Goal: Information Seeking & Learning: Learn about a topic

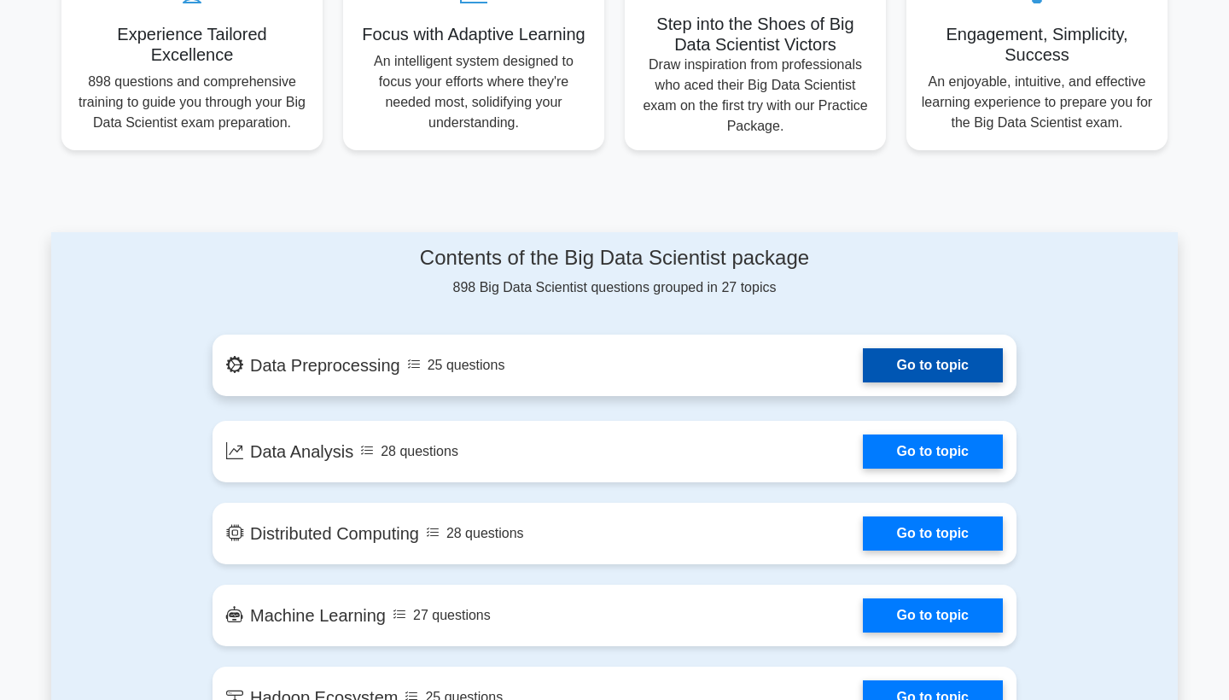
scroll to position [695, 0]
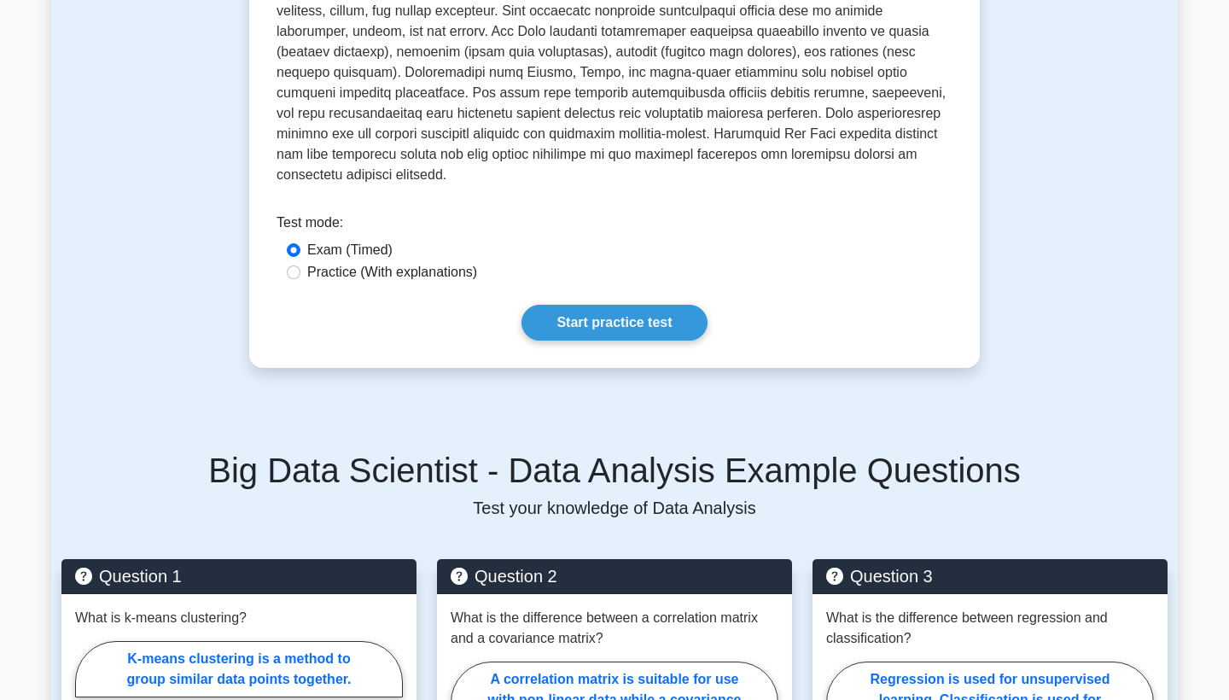
scroll to position [609, 0]
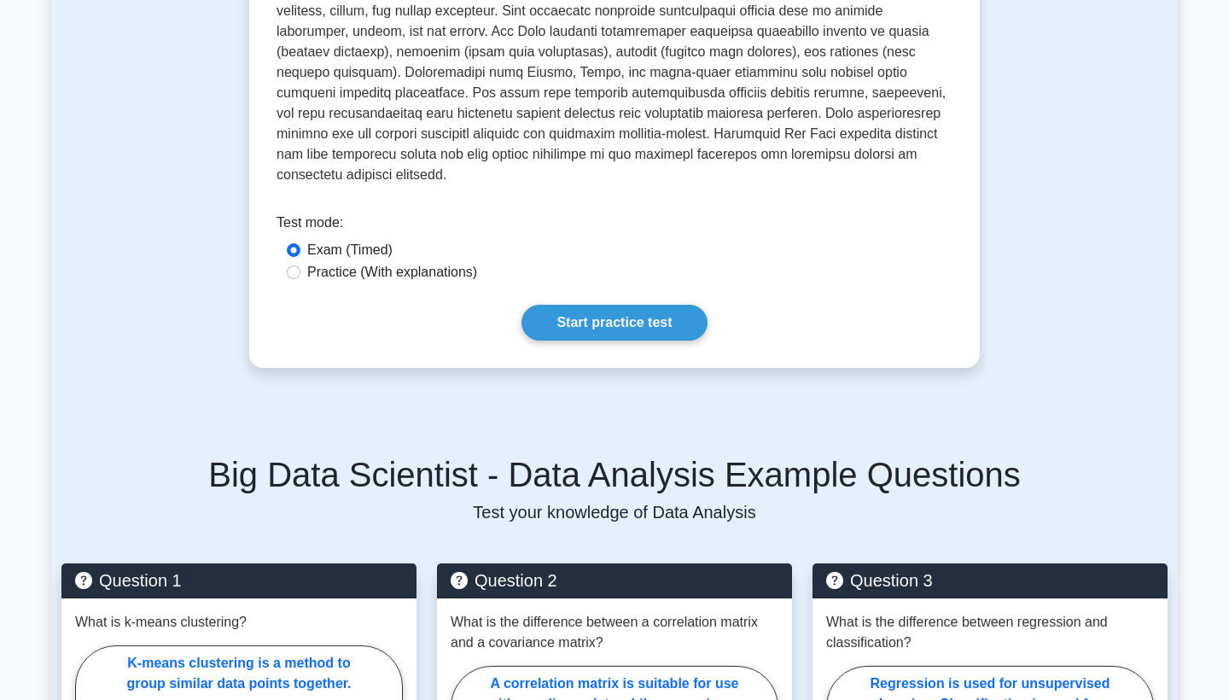
click at [394, 262] on label "Practice (With explanations)" at bounding box center [392, 272] width 170 height 20
click at [300, 265] on input "Practice (With explanations)" at bounding box center [294, 272] width 14 height 14
radio input "true"
click at [608, 313] on link "Start practice test" at bounding box center [613, 323] width 185 height 36
click at [578, 305] on link "Start practice test" at bounding box center [613, 323] width 185 height 36
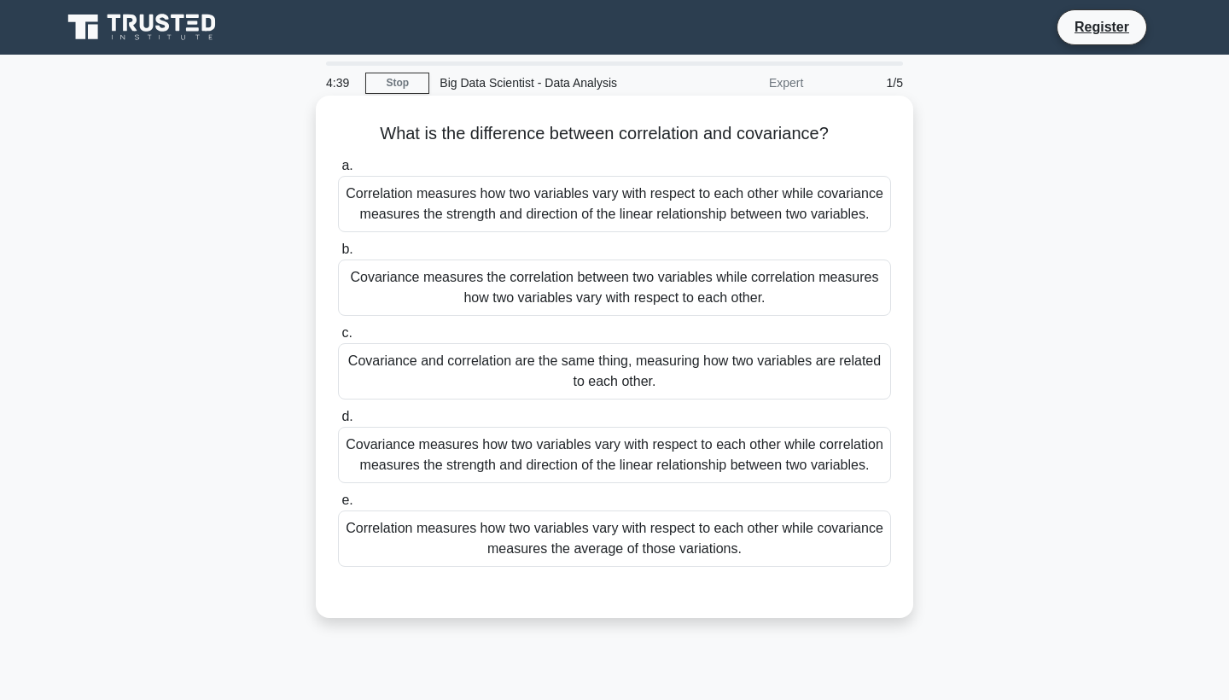
click at [747, 212] on div "Correlation measures how two variables vary with respect to each other while co…" at bounding box center [614, 204] width 553 height 56
click at [338, 172] on input "a. Correlation measures how two variables vary with respect to each other while…" at bounding box center [338, 165] width 0 height 11
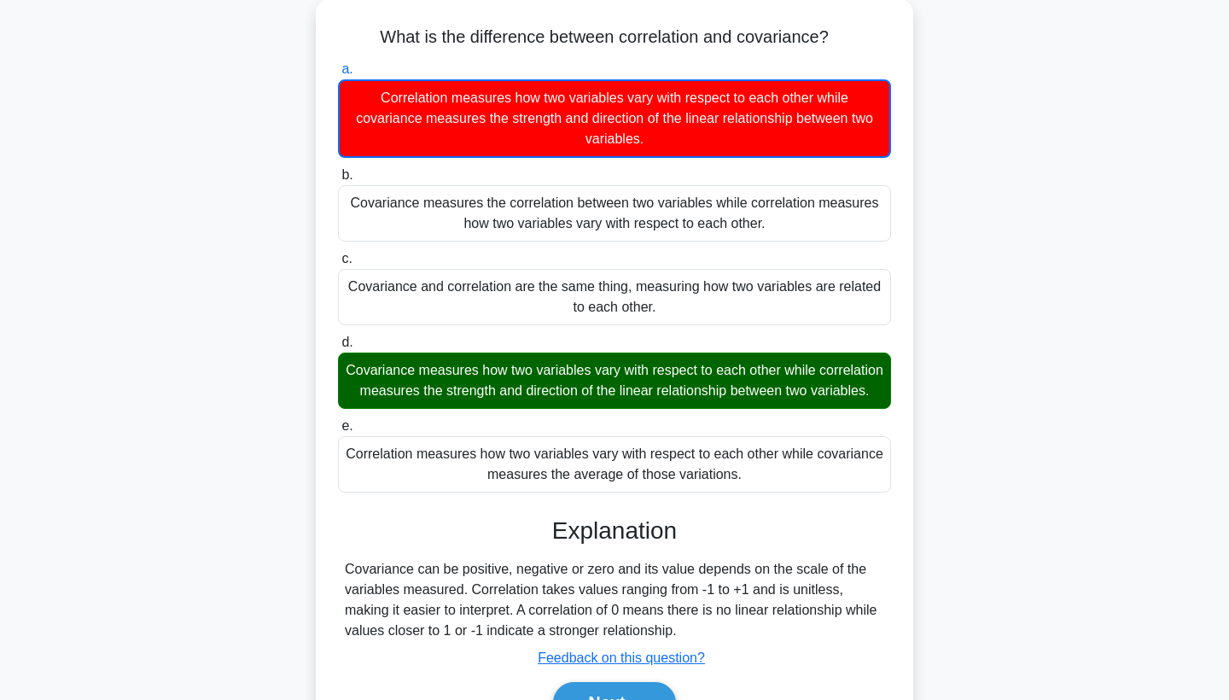
scroll to position [98, 0]
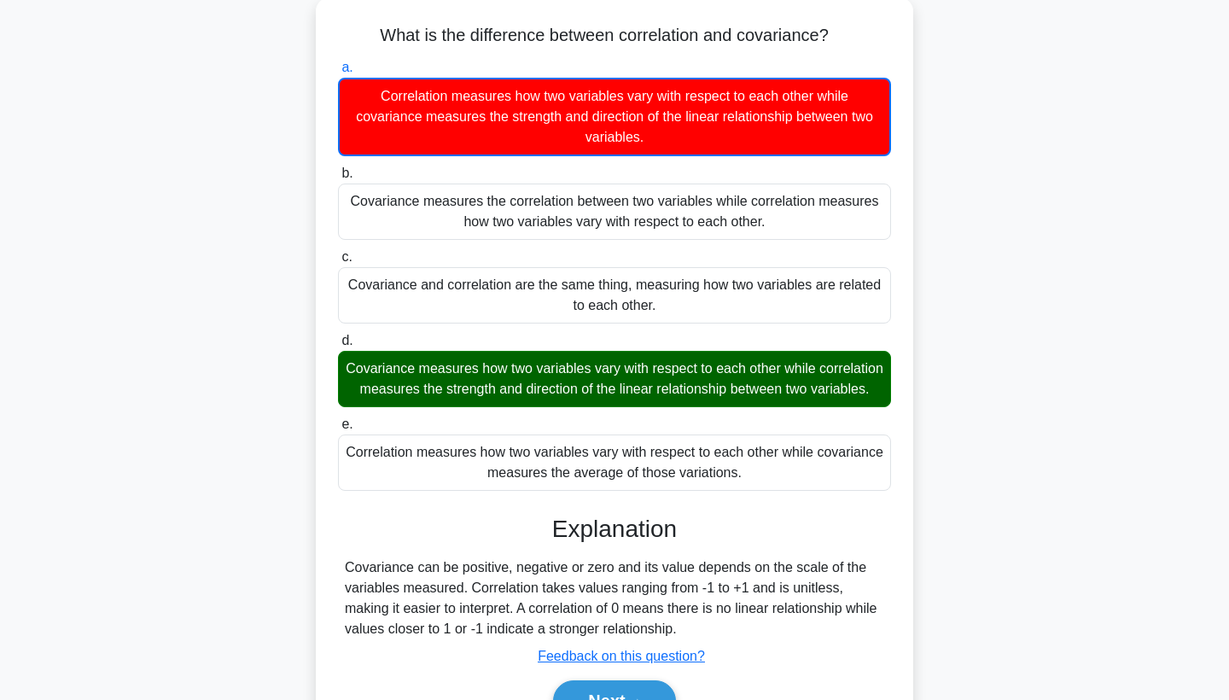
click at [603, 386] on div "Covariance measures how two variables vary with respect to each other while cor…" at bounding box center [614, 379] width 553 height 56
click at [338, 346] on input "d. Covariance measures how two variables vary with respect to each other while …" at bounding box center [338, 340] width 0 height 11
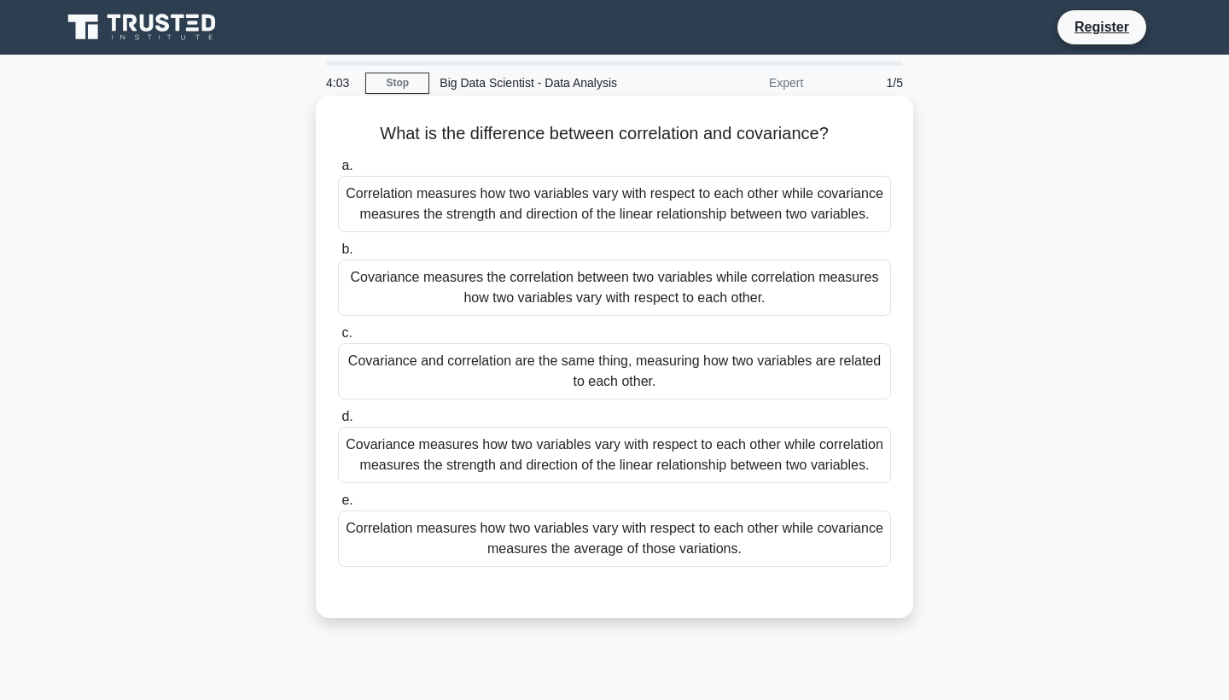
click at [441, 479] on div "Covariance measures how two variables vary with respect to each other while cor…" at bounding box center [614, 455] width 553 height 56
click at [338, 422] on input "d. Covariance measures how two variables vary with respect to each other while …" at bounding box center [338, 416] width 0 height 11
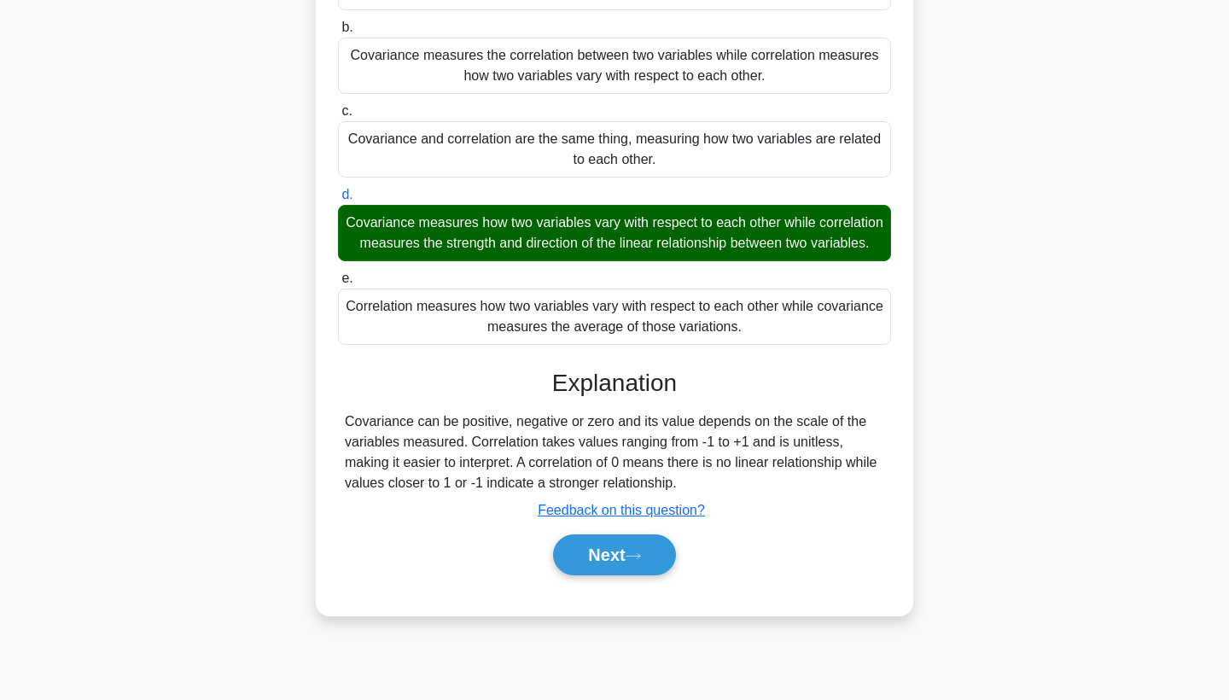
scroll to position [222, 0]
click at [630, 557] on button "Next" at bounding box center [614, 554] width 122 height 41
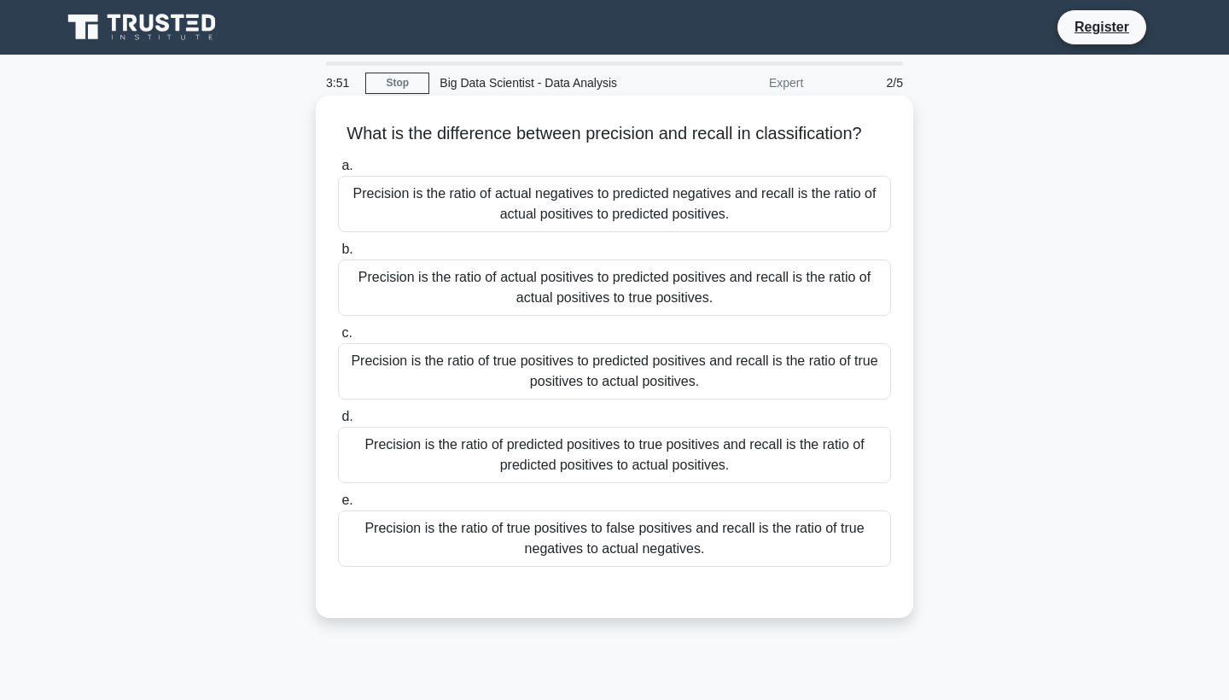
scroll to position [0, 0]
click at [569, 198] on div "Precision is the ratio of actual negatives to predicted negatives and recall is…" at bounding box center [614, 204] width 553 height 56
click at [338, 172] on input "a. Precision is the ratio of actual negatives to predicted negatives and recall…" at bounding box center [338, 165] width 0 height 11
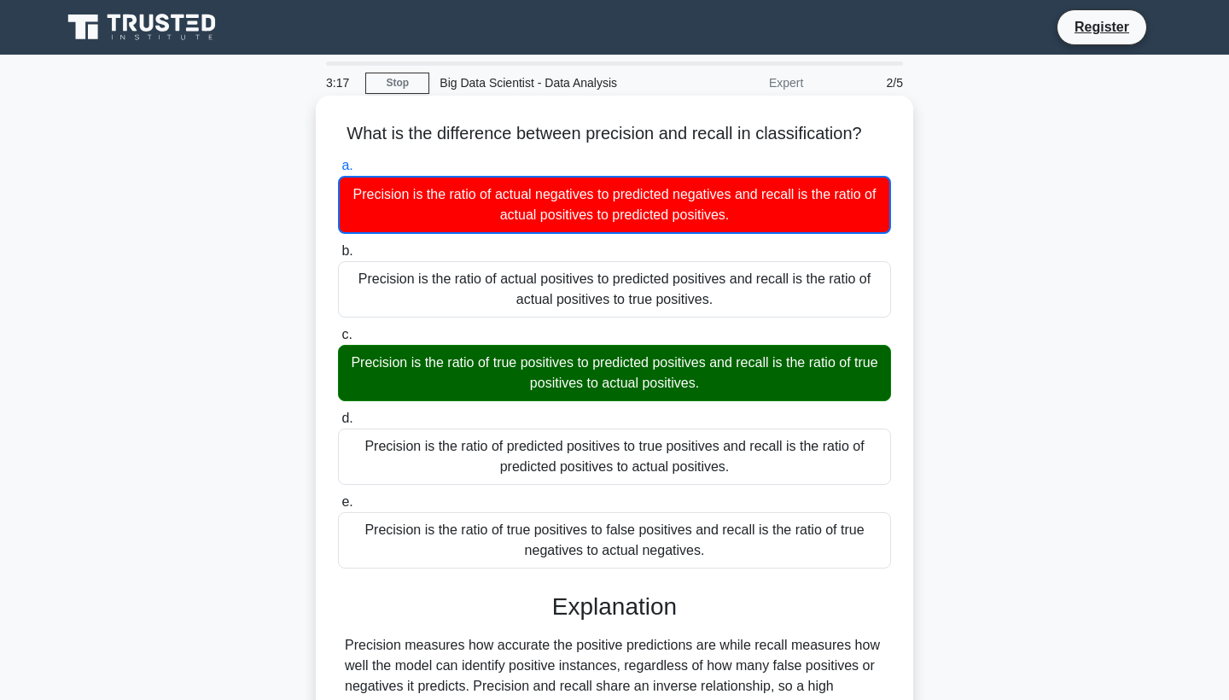
click at [592, 399] on div "Precision is the ratio of true positives to predicted positives and recall is t…" at bounding box center [614, 373] width 553 height 56
click at [338, 340] on input "c. Precision is the ratio of true positives to predicted positives and recall i…" at bounding box center [338, 334] width 0 height 11
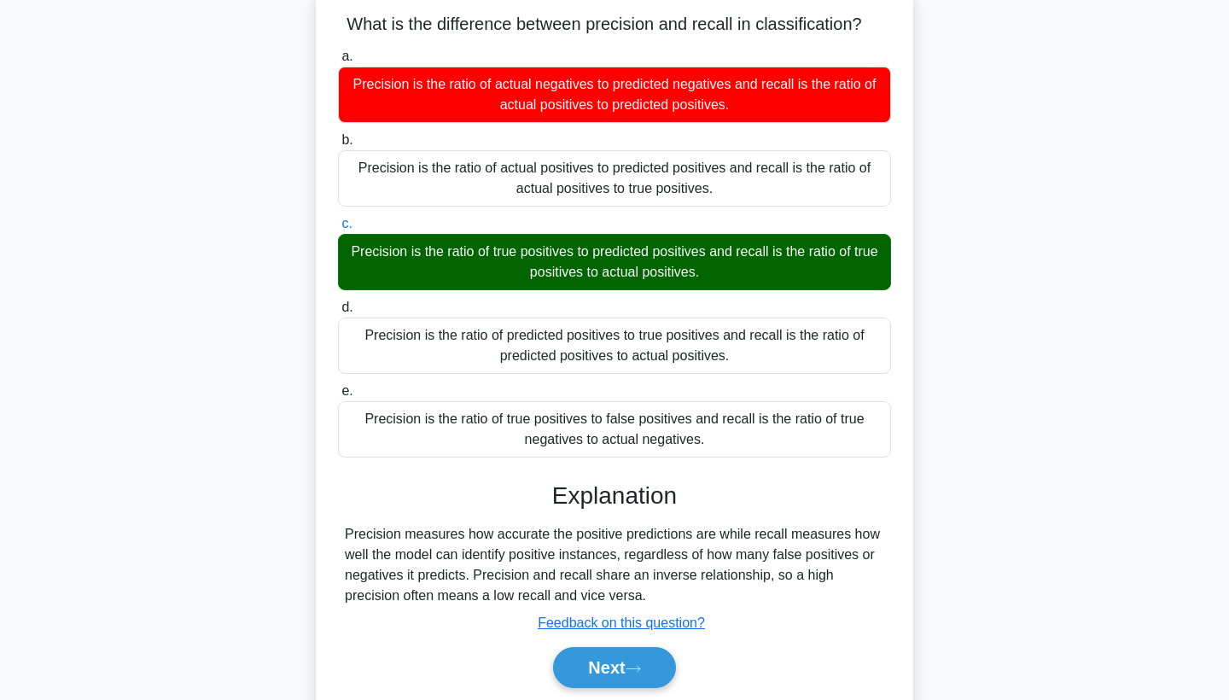
scroll to position [150, 0]
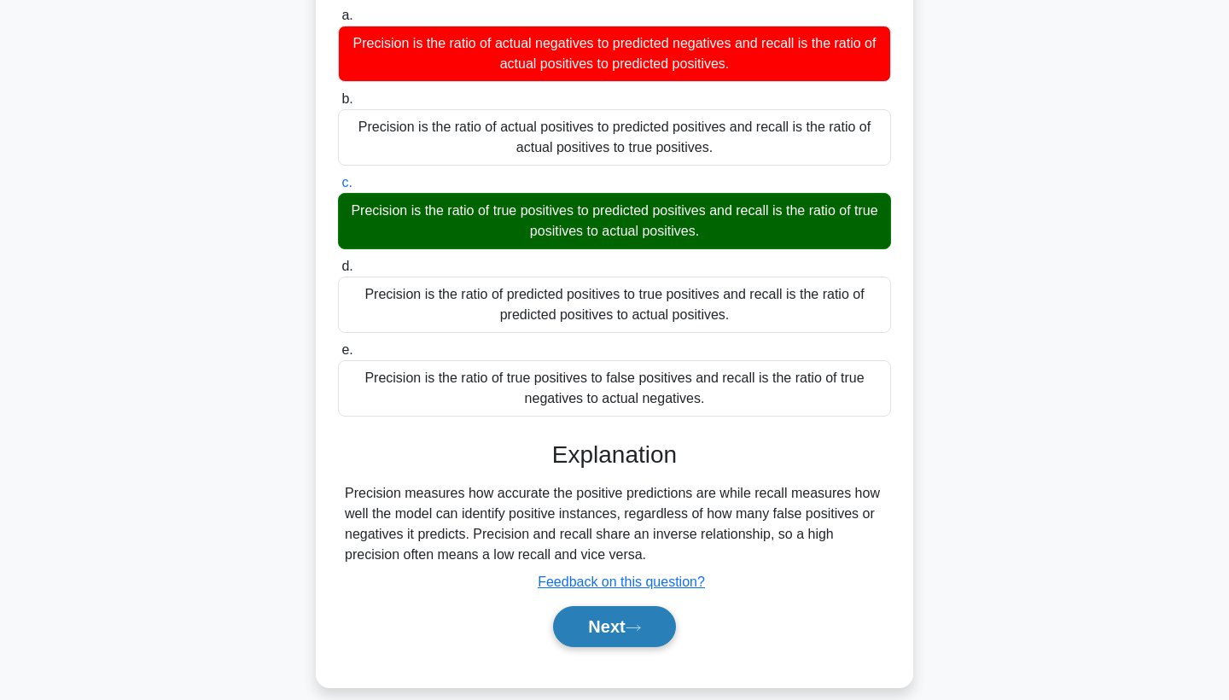
click at [592, 614] on button "Next" at bounding box center [614, 626] width 122 height 41
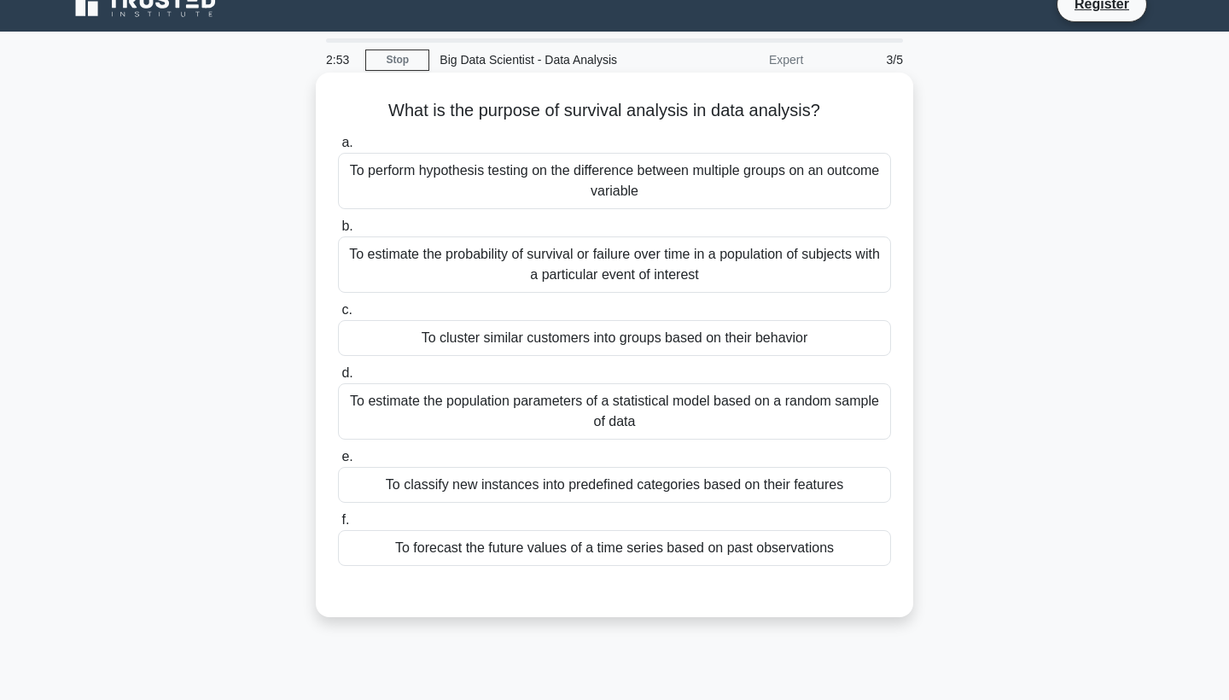
scroll to position [12, 0]
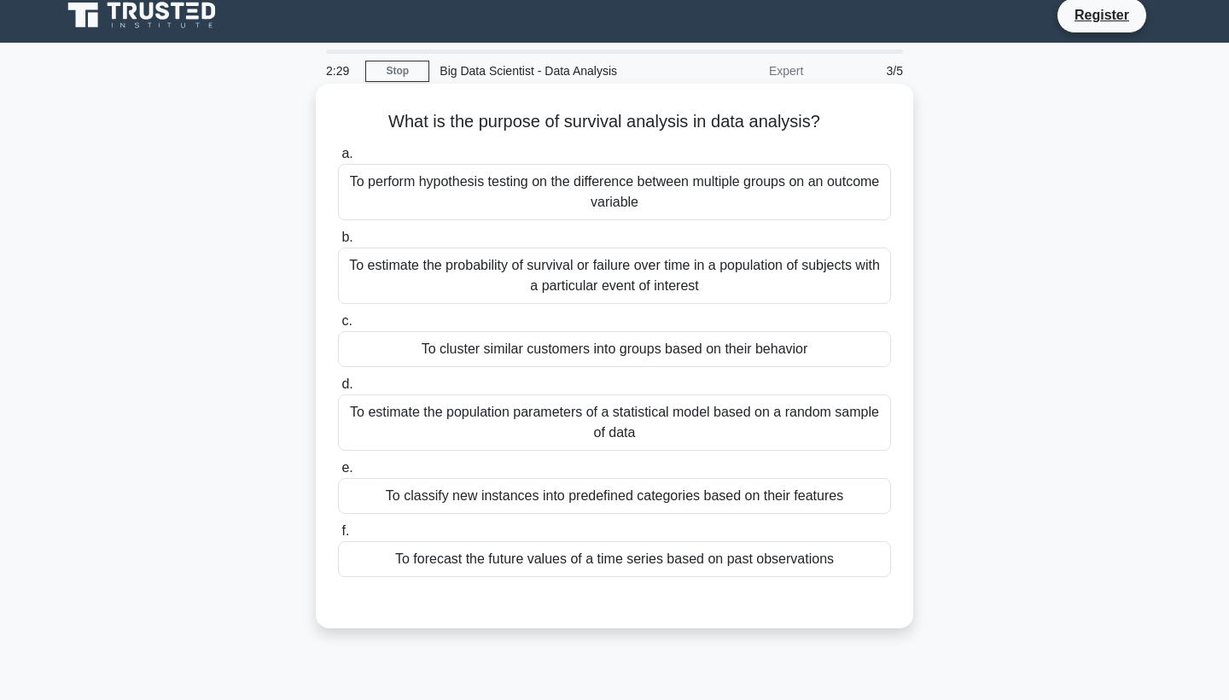
click at [603, 291] on div "To estimate the probability of survival or failure over time in a population of…" at bounding box center [614, 275] width 553 height 56
click at [338, 243] on input "b. To estimate the probability of survival or failure over time in a population…" at bounding box center [338, 237] width 0 height 11
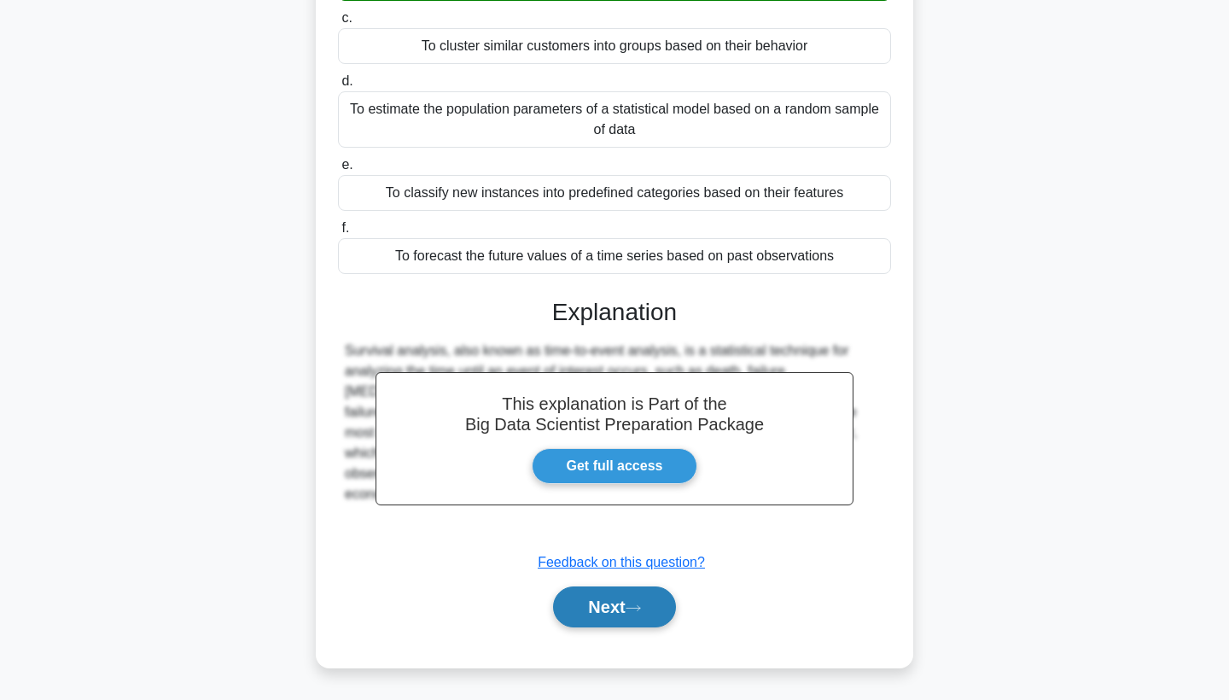
click at [607, 614] on button "Next" at bounding box center [614, 606] width 122 height 41
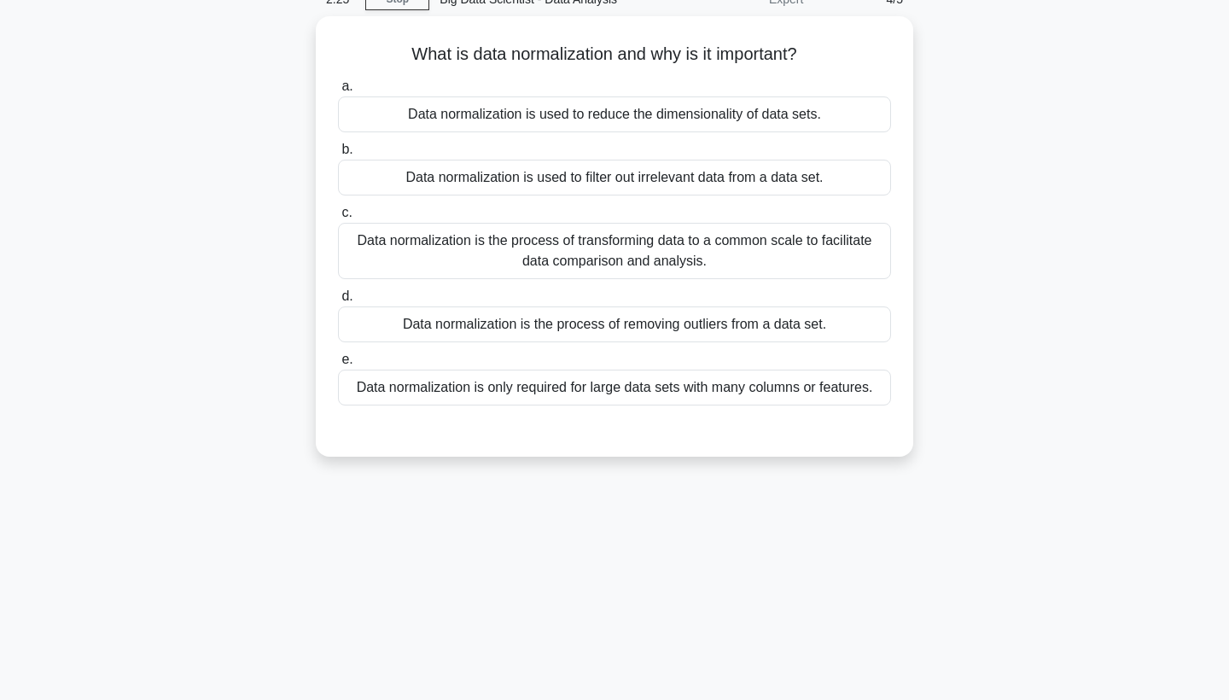
scroll to position [60, 0]
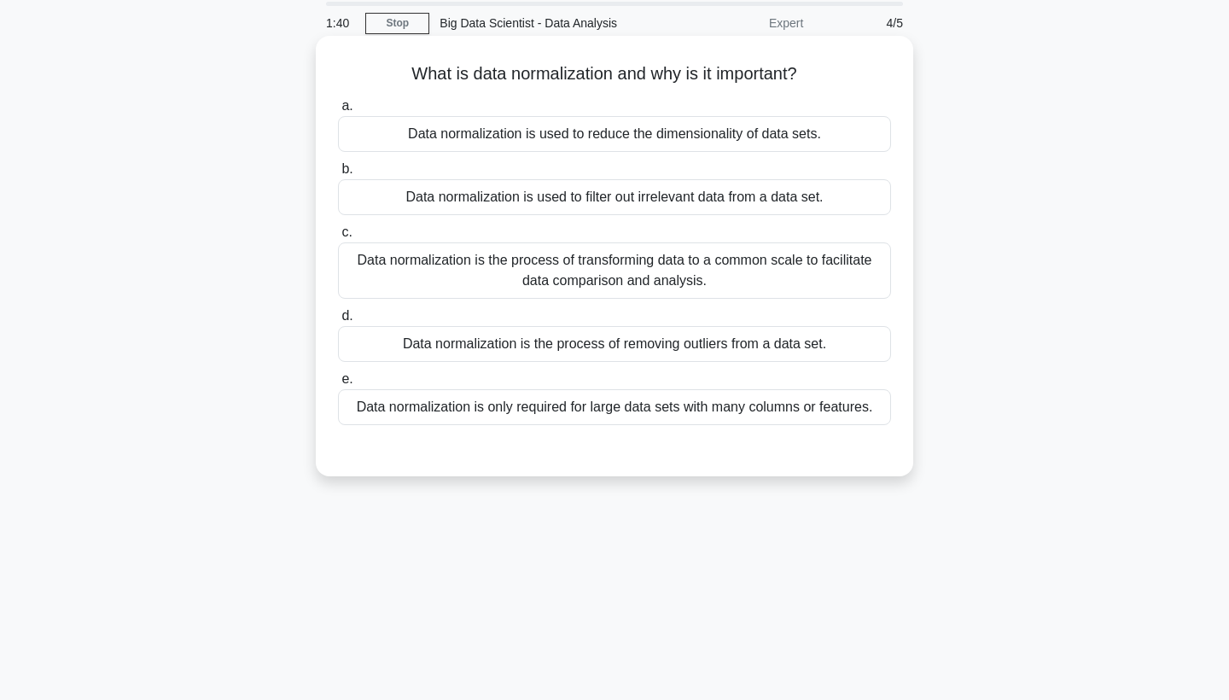
click at [669, 276] on div "Data normalization is the process of transforming data to a common scale to fac…" at bounding box center [614, 270] width 553 height 56
click at [338, 238] on input "c. Data normalization is the process of transforming data to a common scale to …" at bounding box center [338, 232] width 0 height 11
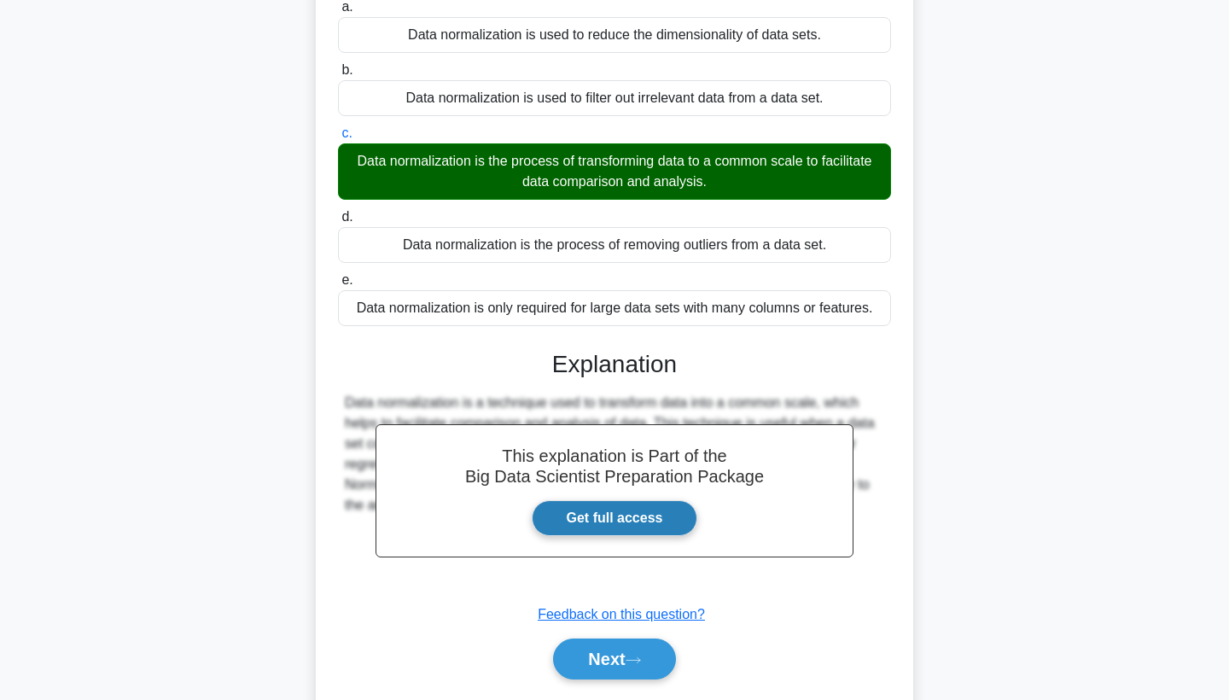
scroll to position [153, 0]
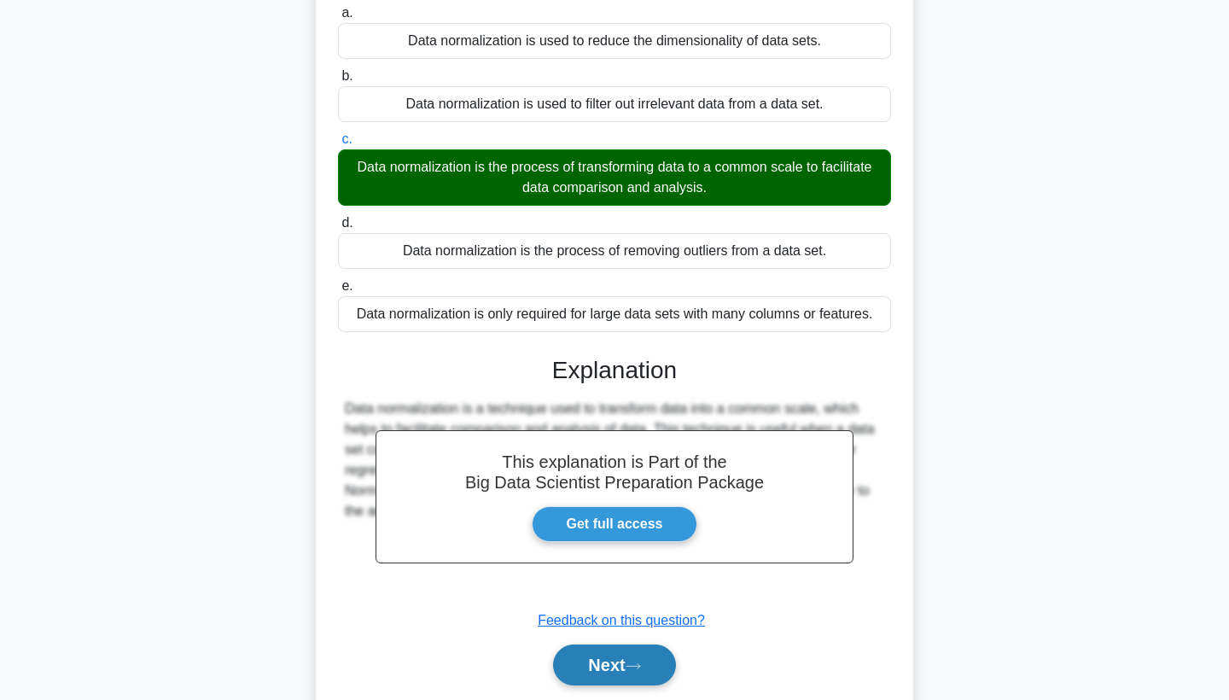
click at [608, 668] on button "Next" at bounding box center [614, 664] width 122 height 41
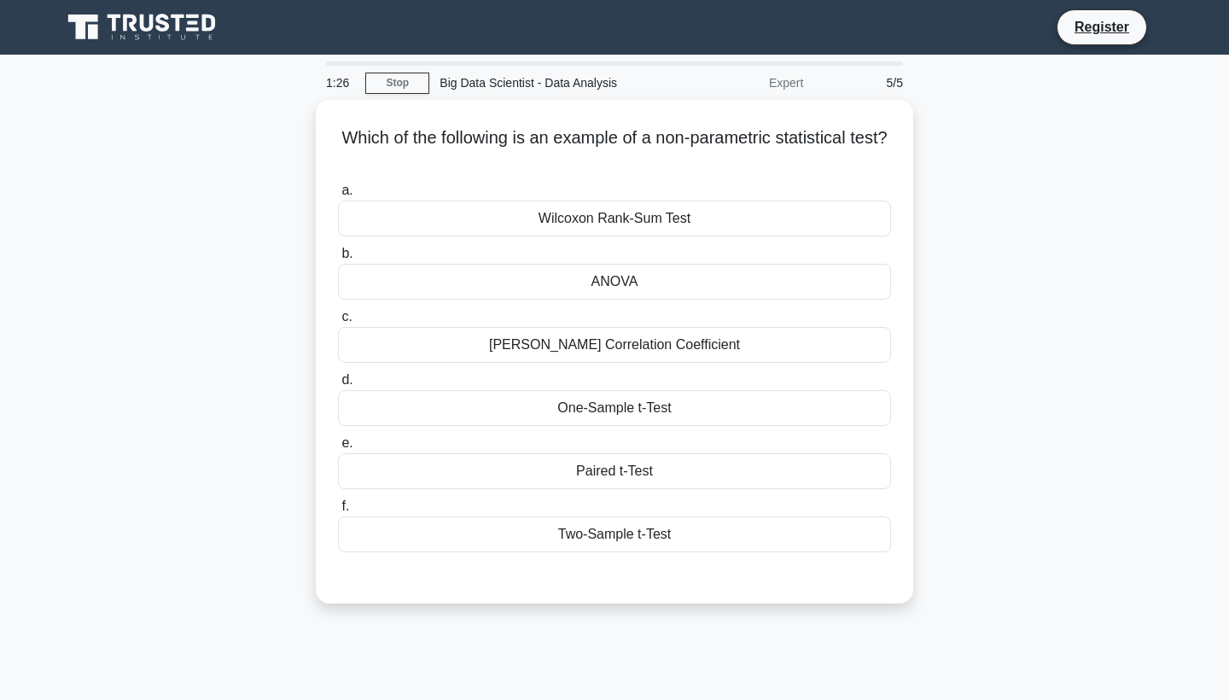
scroll to position [0, 0]
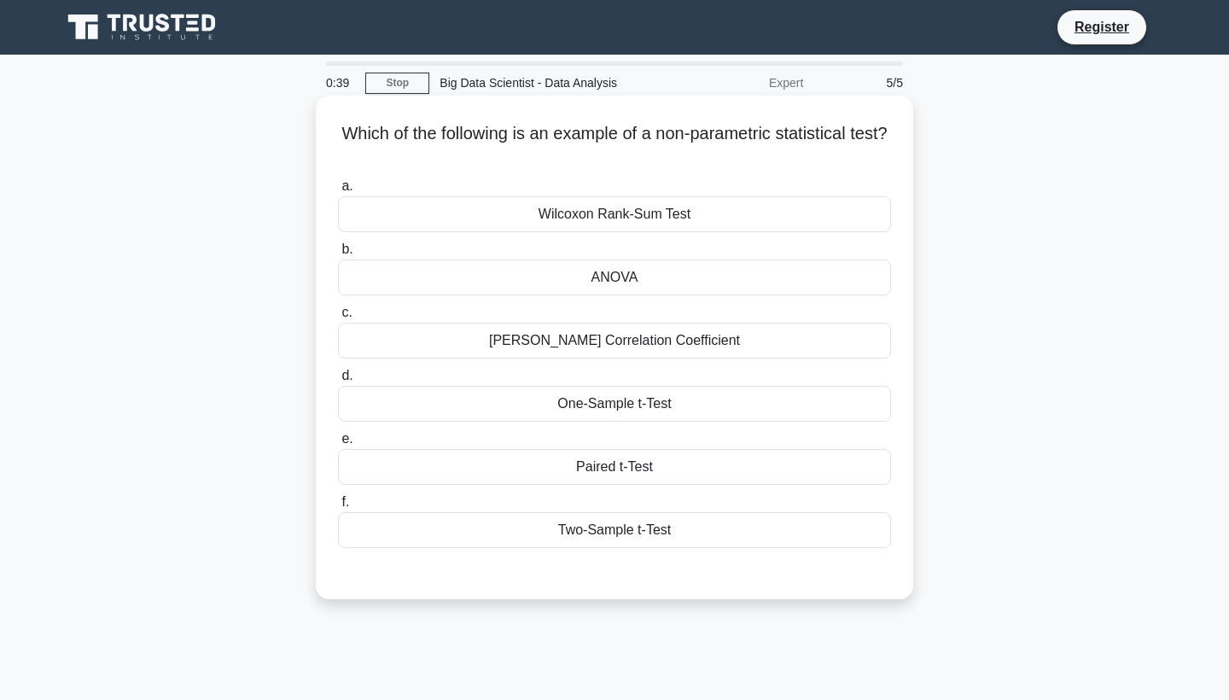
click at [695, 282] on div "ANOVA" at bounding box center [614, 277] width 553 height 36
click at [338, 255] on input "b. ANOVA" at bounding box center [338, 249] width 0 height 11
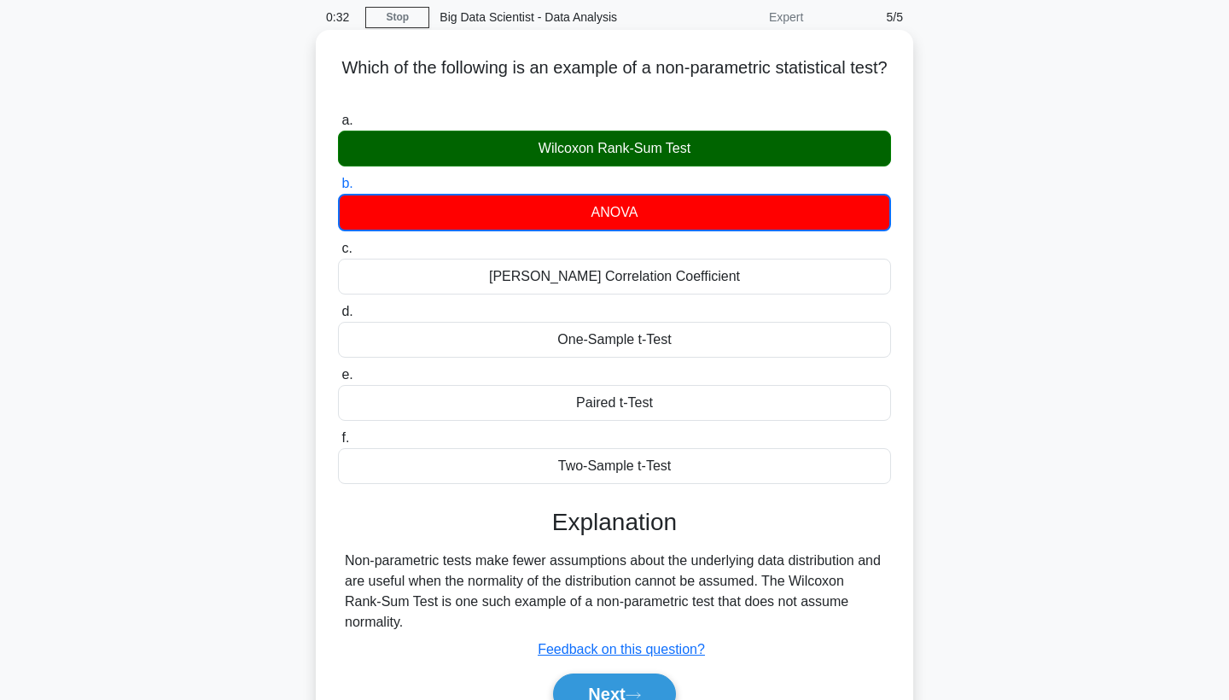
scroll to position [66, 0]
click at [646, 192] on label "b. ANOVA" at bounding box center [614, 202] width 553 height 58
click at [338, 189] on input "b. ANOVA" at bounding box center [338, 183] width 0 height 11
click at [644, 210] on div "ANOVA" at bounding box center [614, 213] width 553 height 38
click at [338, 189] on input "b. ANOVA" at bounding box center [338, 183] width 0 height 11
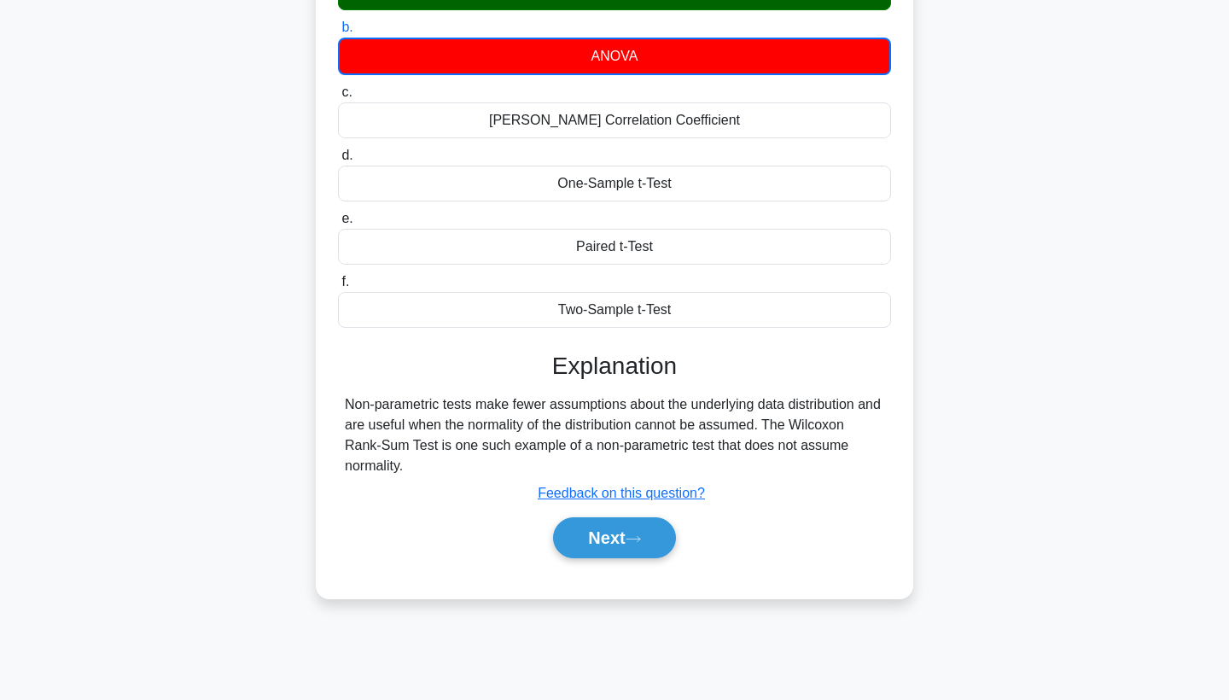
scroll to position [222, 0]
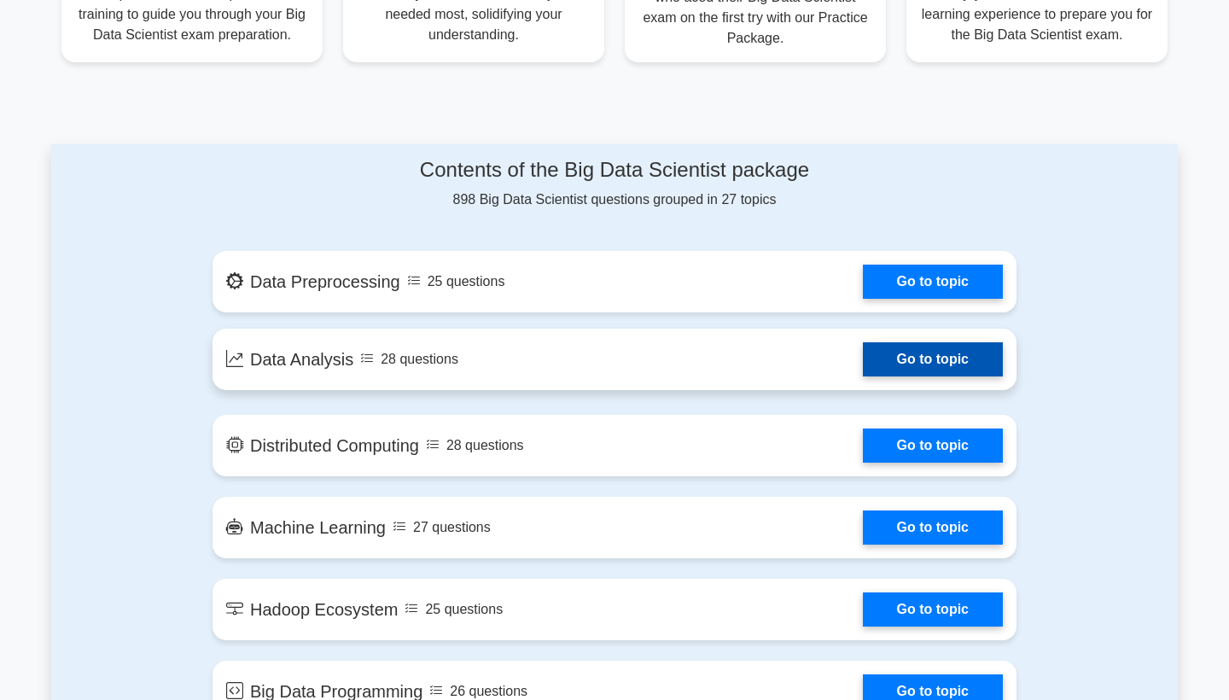
scroll to position [783, 0]
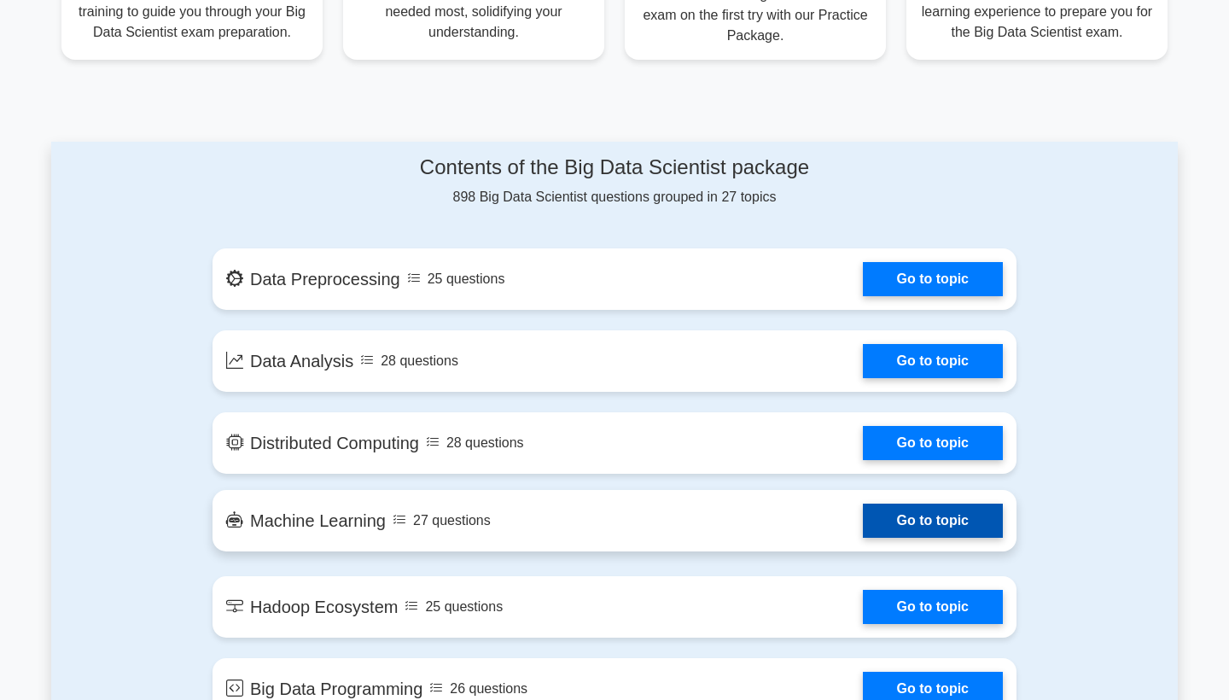
click at [863, 526] on link "Go to topic" at bounding box center [933, 520] width 140 height 34
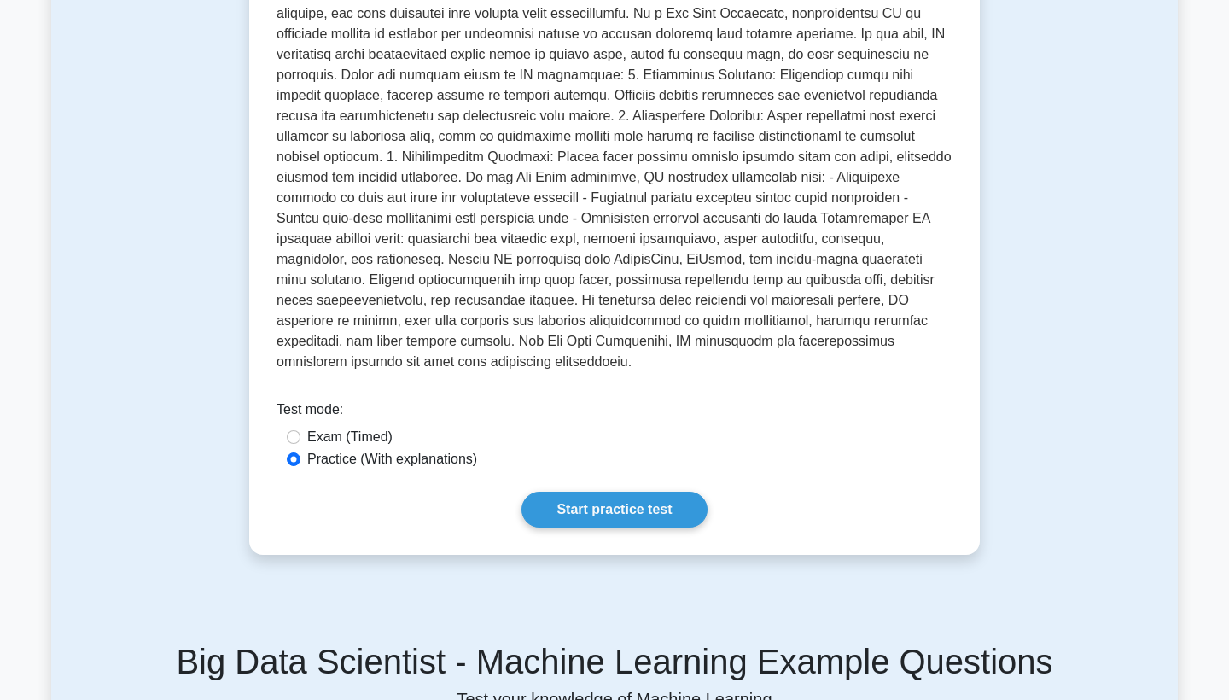
scroll to position [422, 0]
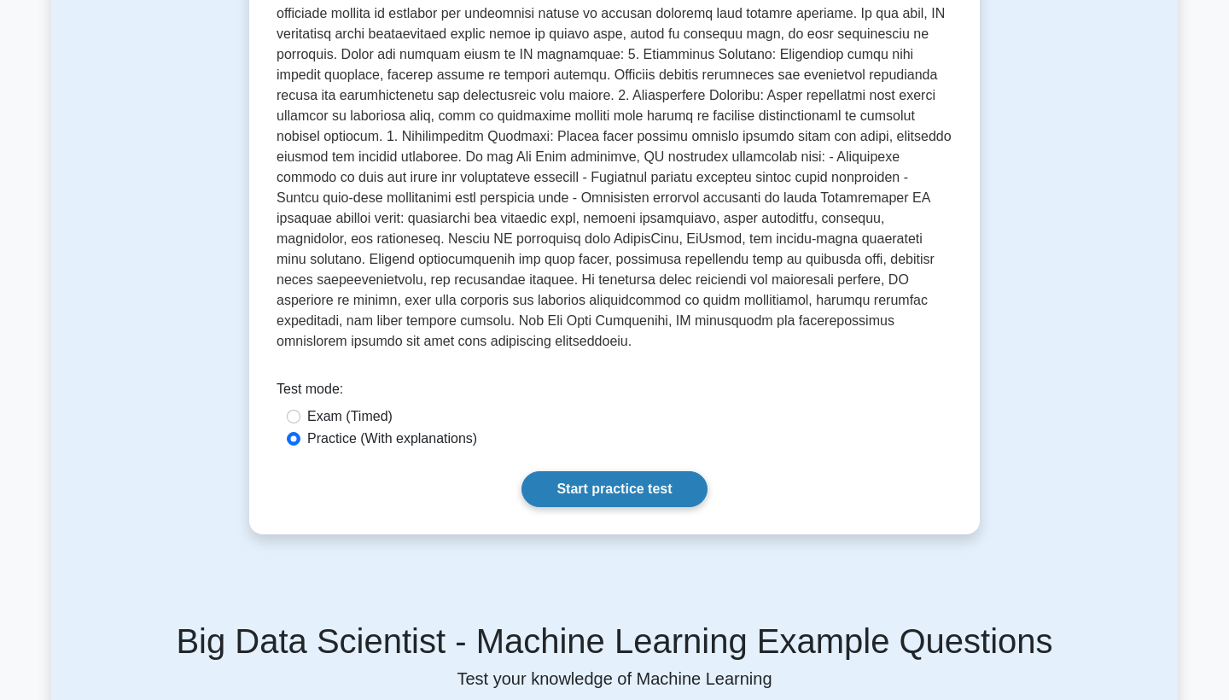
click at [588, 471] on link "Start practice test" at bounding box center [613, 489] width 185 height 36
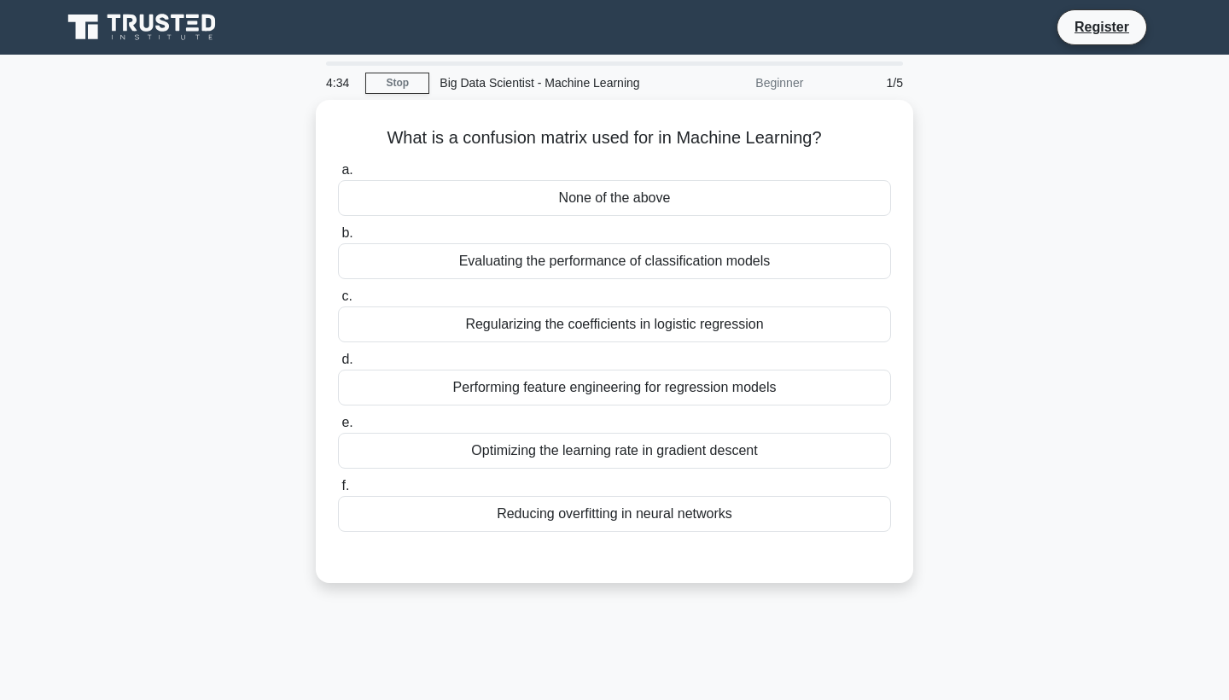
click at [772, 86] on div "Beginner" at bounding box center [738, 83] width 149 height 34
drag, startPoint x: 772, startPoint y: 86, endPoint x: 742, endPoint y: 86, distance: 29.9
click at [742, 86] on div "Beginner" at bounding box center [738, 83] width 149 height 34
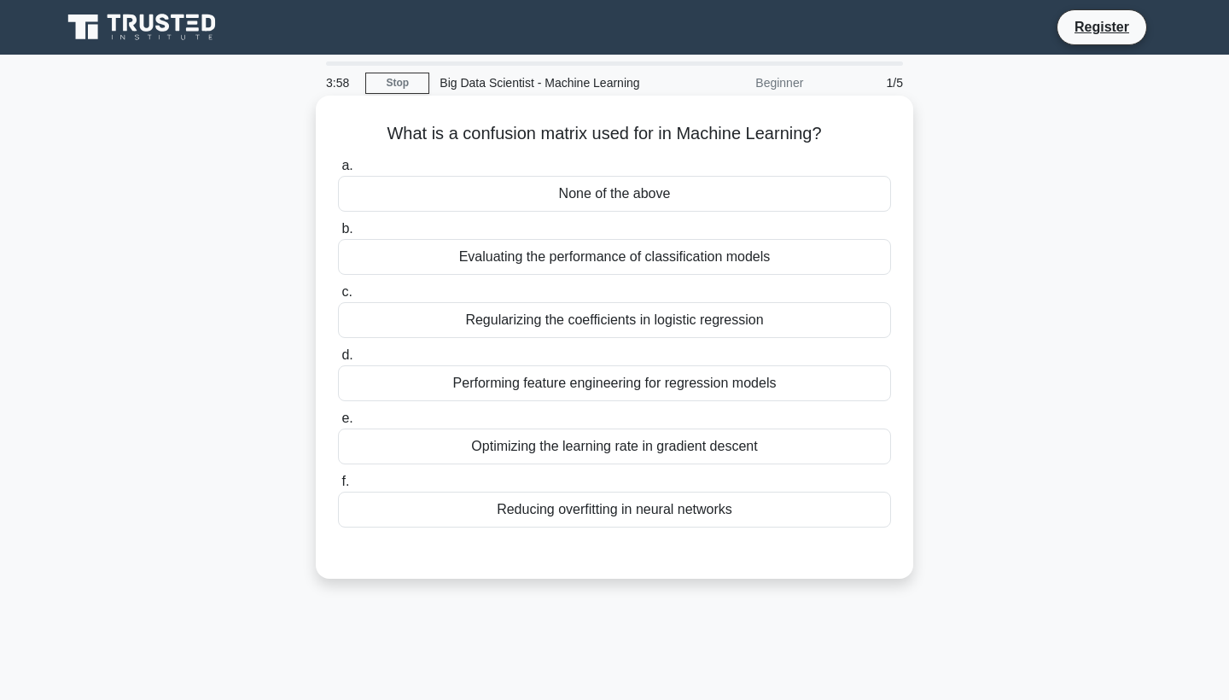
click at [666, 267] on div "Evaluating the performance of classification models" at bounding box center [614, 257] width 553 height 36
click at [338, 235] on input "b. Evaluating the performance of classification models" at bounding box center [338, 229] width 0 height 11
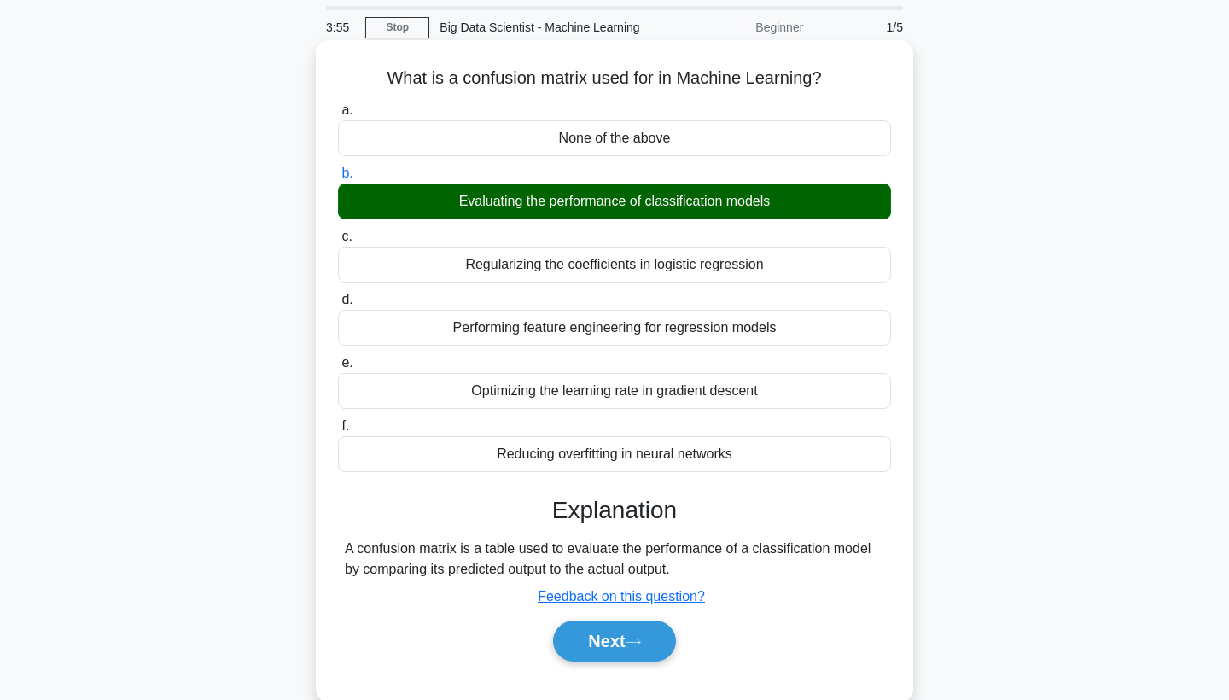
scroll to position [58, 0]
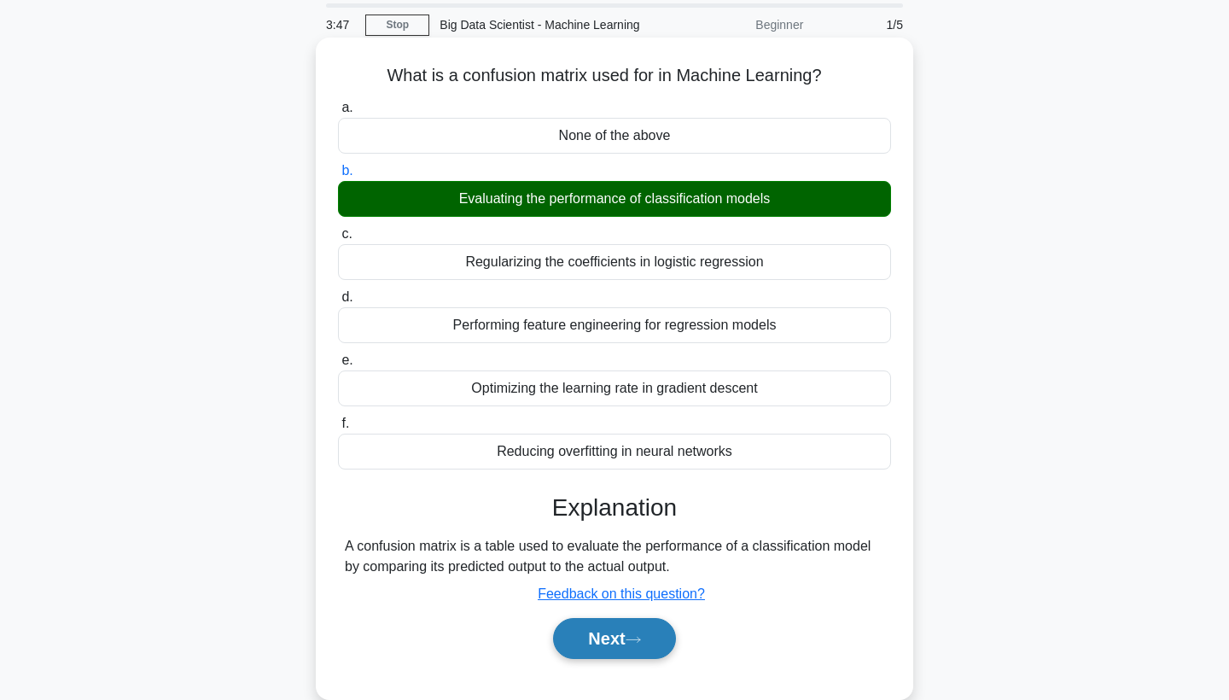
click at [608, 633] on button "Next" at bounding box center [614, 638] width 122 height 41
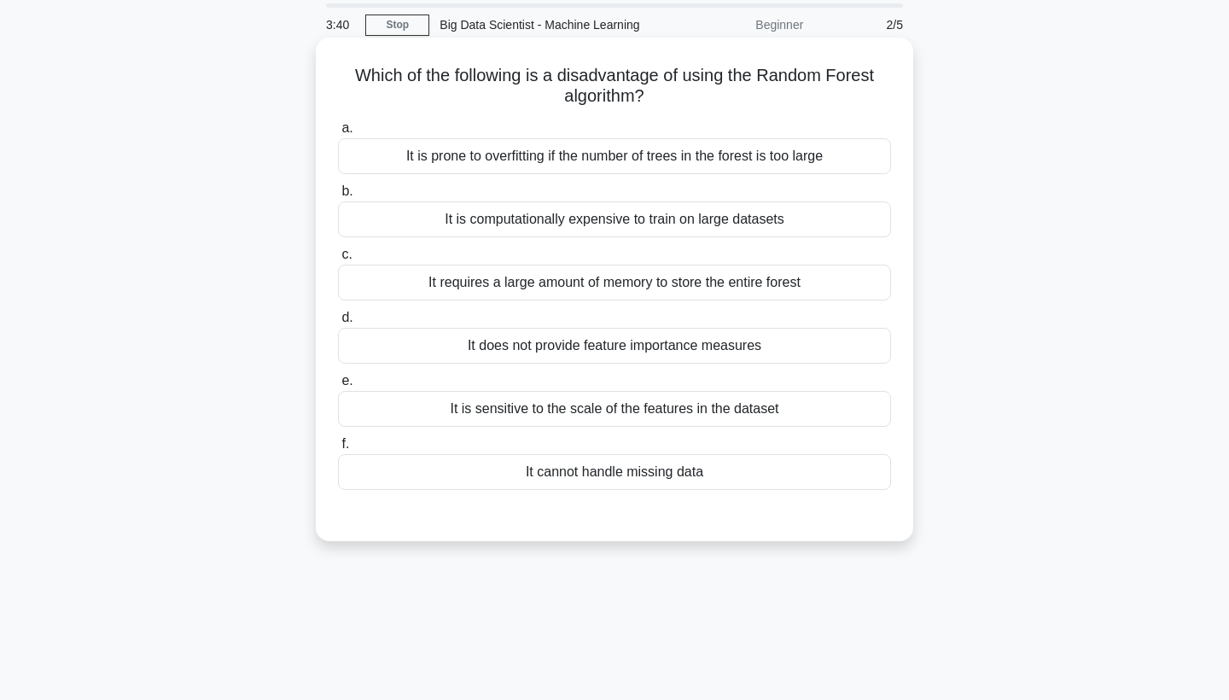
click at [741, 294] on div "It requires a large amount of memory to store the entire forest" at bounding box center [614, 283] width 553 height 36
click at [338, 260] on input "c. It requires a large amount of memory to store the entire forest" at bounding box center [338, 254] width 0 height 11
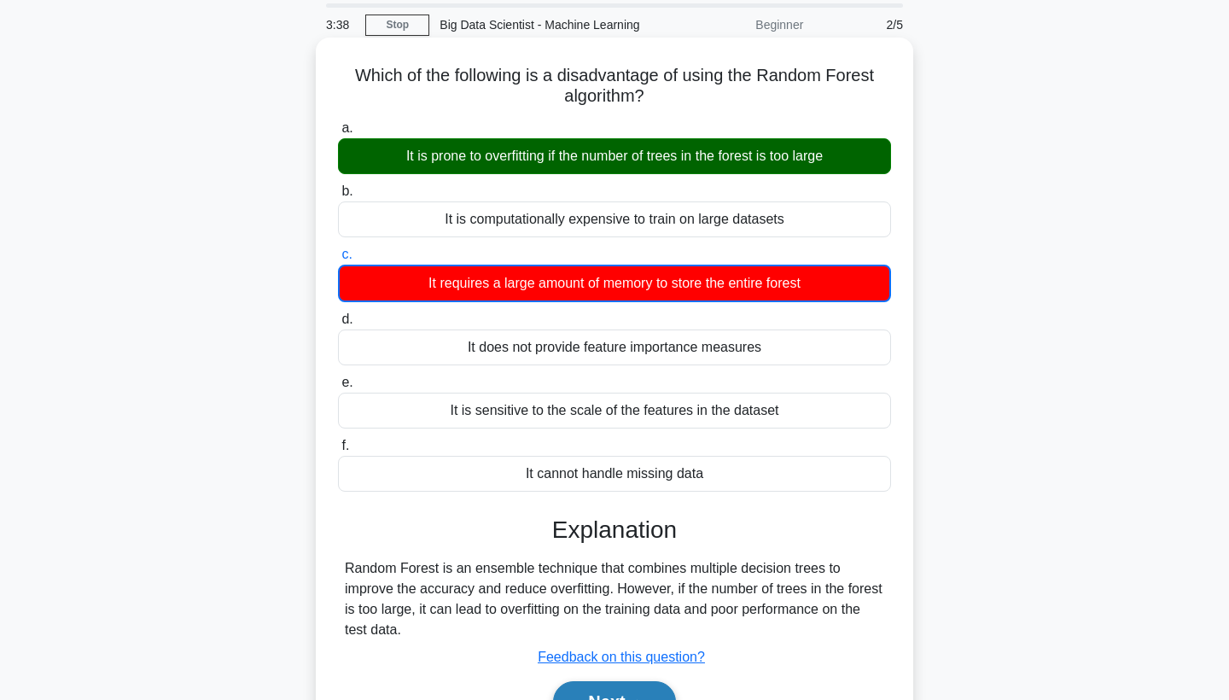
click at [587, 690] on button "Next" at bounding box center [614, 701] width 122 height 41
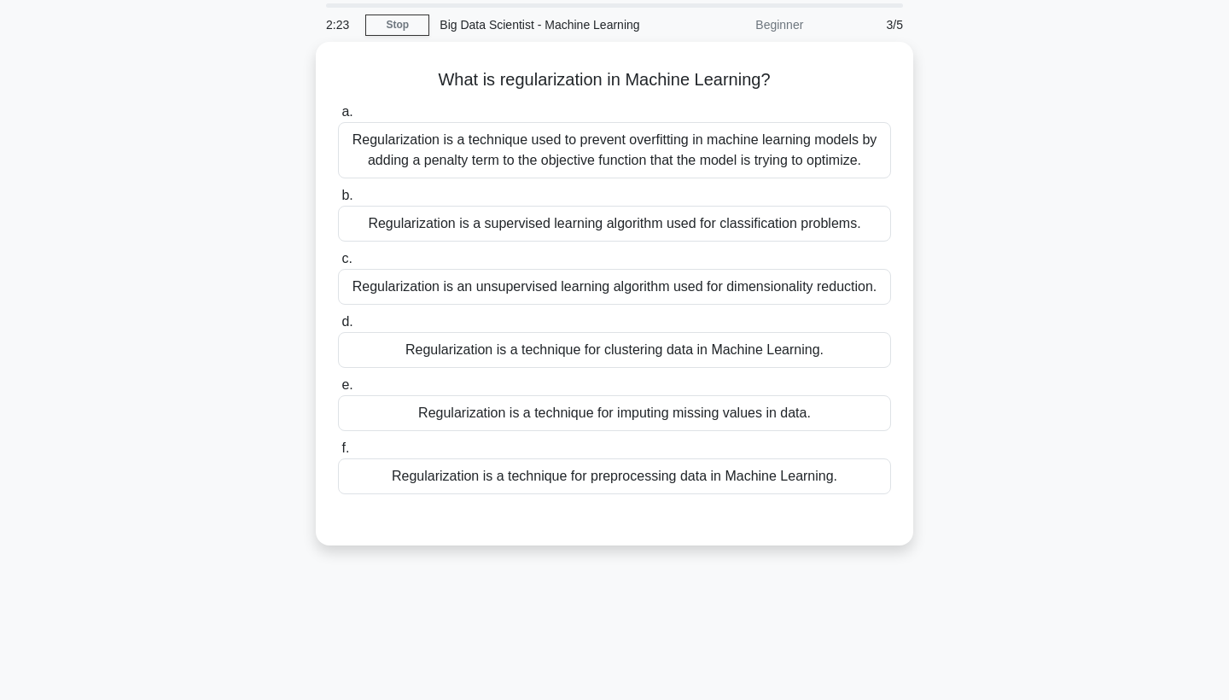
click at [587, 690] on div "2:23 Stop Big Data Scientist - Machine Learning Beginner 3/5 What is regulariza…" at bounding box center [614, 429] width 1126 height 853
